Goal: Task Accomplishment & Management: Use online tool/utility

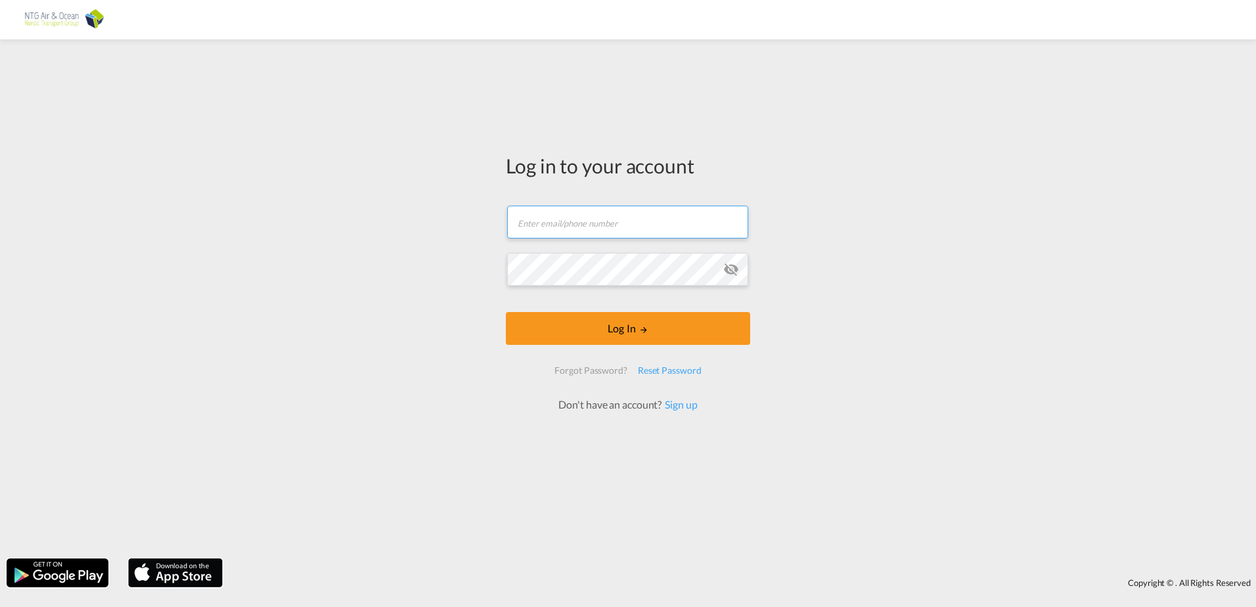
click at [617, 216] on input "text" at bounding box center [627, 222] width 241 height 33
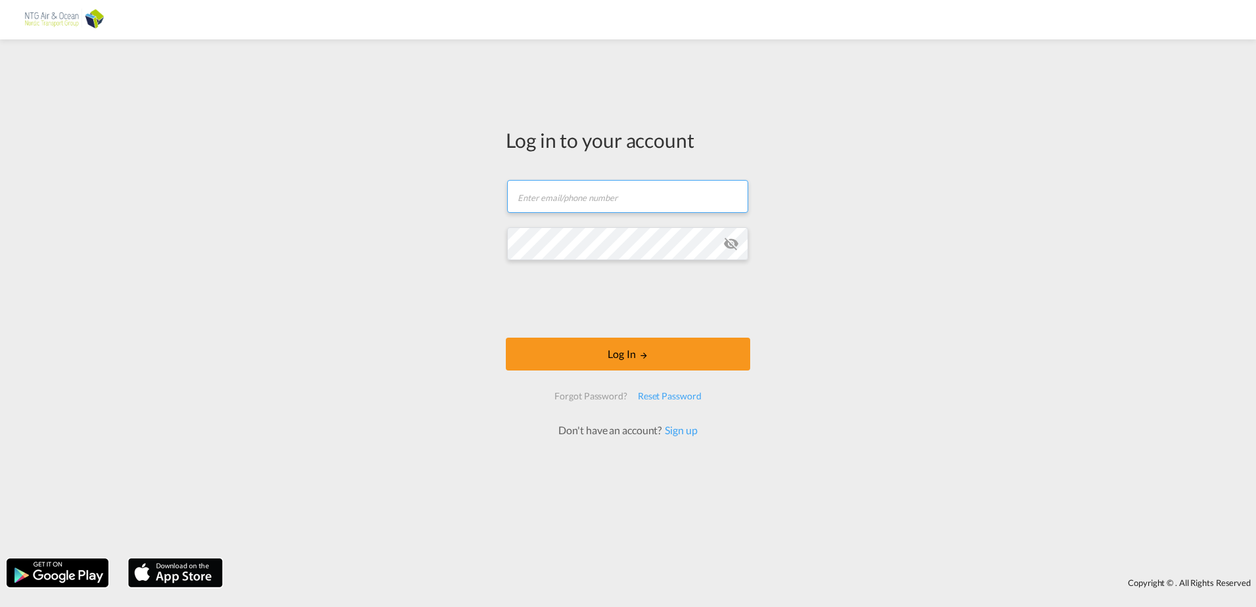
type input "[EMAIL_ADDRESS][DOMAIN_NAME]"
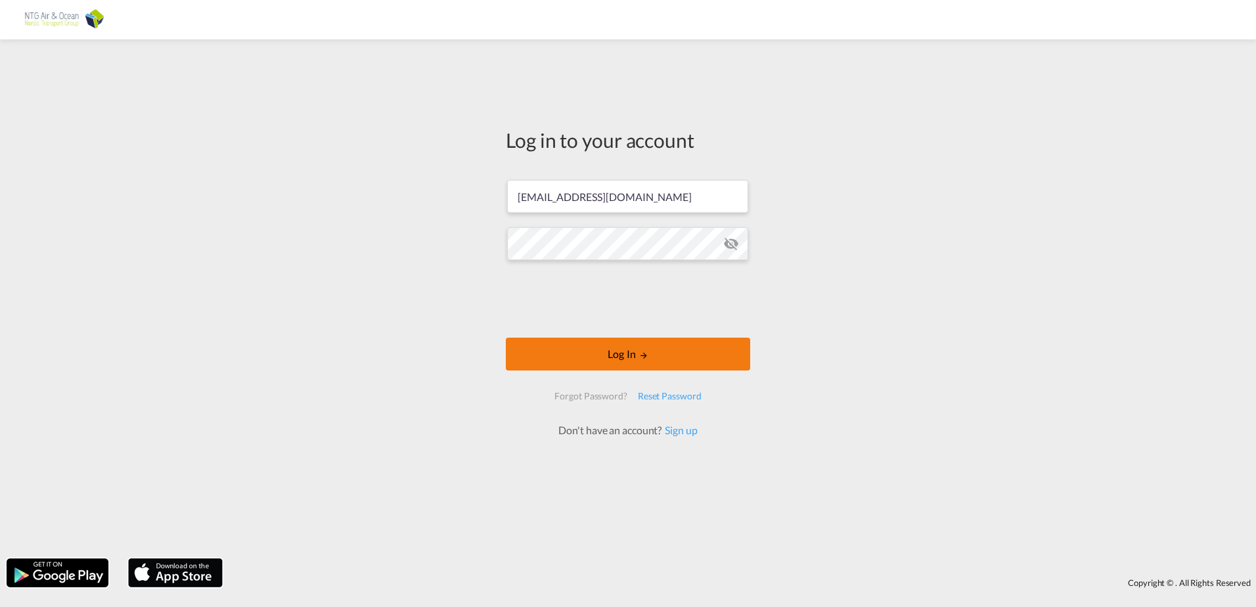
click at [630, 362] on button "Log In" at bounding box center [628, 354] width 244 height 33
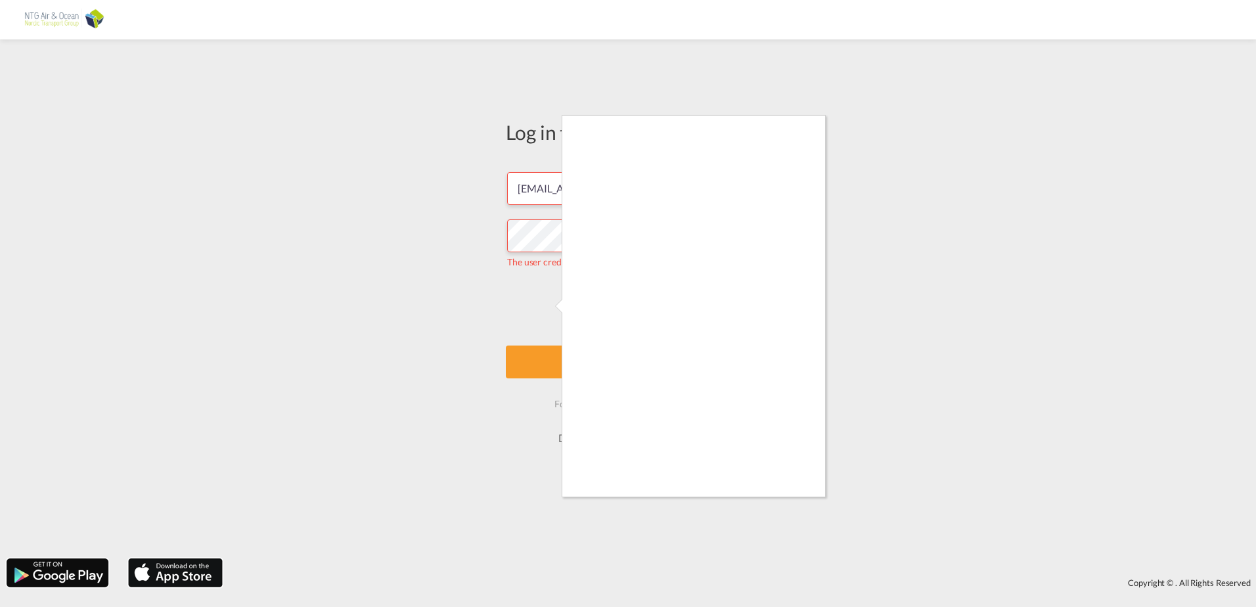
click at [545, 302] on div at bounding box center [628, 303] width 1256 height 607
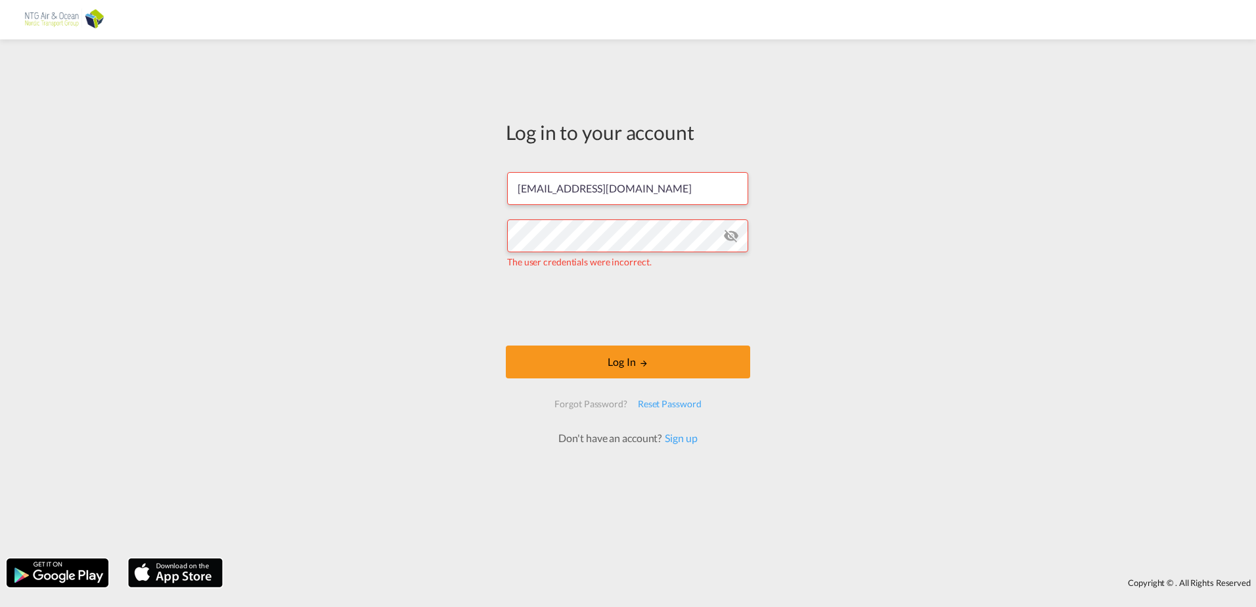
click at [733, 242] on md-icon "icon-eye-off" at bounding box center [731, 236] width 16 height 16
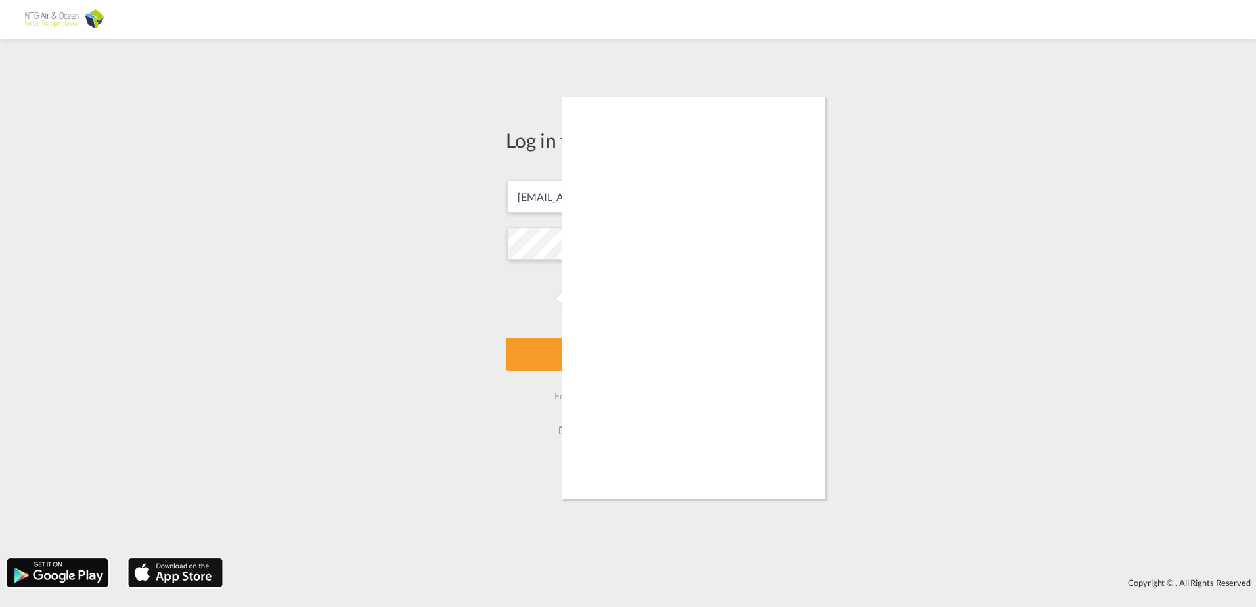
click at [547, 301] on div at bounding box center [628, 303] width 1256 height 607
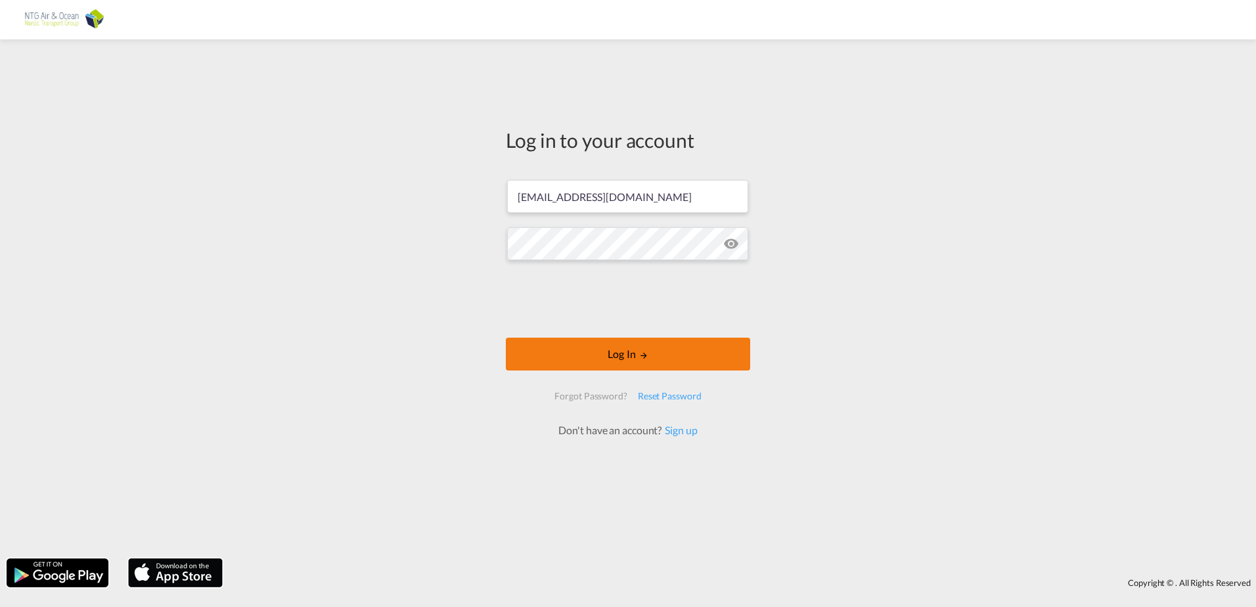
click at [625, 355] on button "Log In" at bounding box center [628, 354] width 244 height 33
